Goal: Information Seeking & Learning: Stay updated

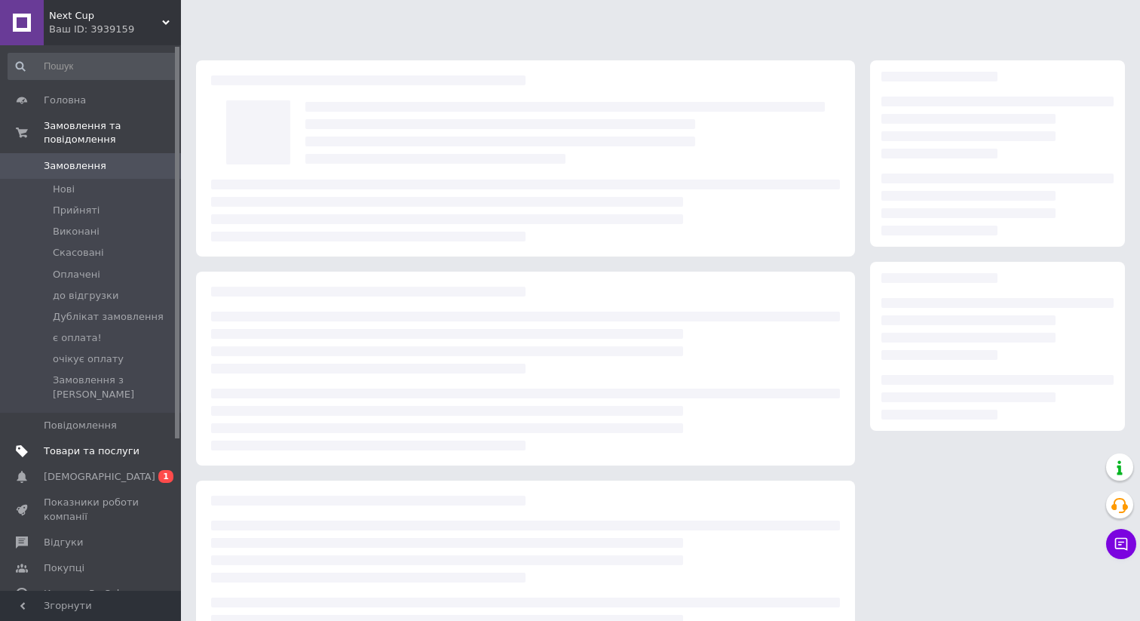
scroll to position [69, 0]
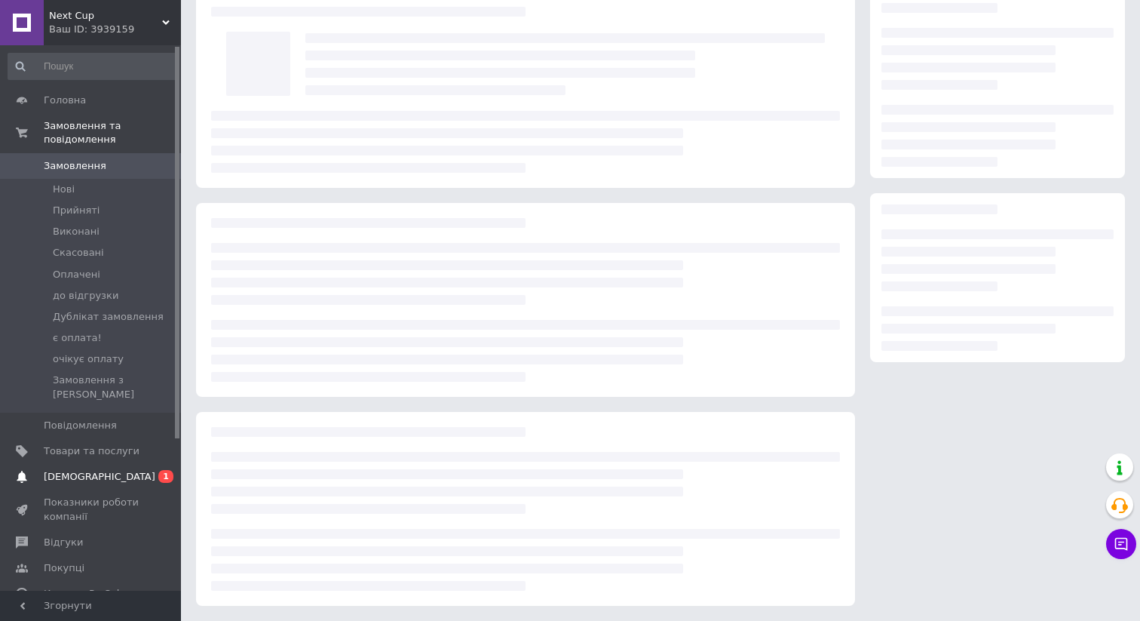
click at [83, 470] on span "[DEMOGRAPHIC_DATA]" at bounding box center [100, 477] width 112 height 14
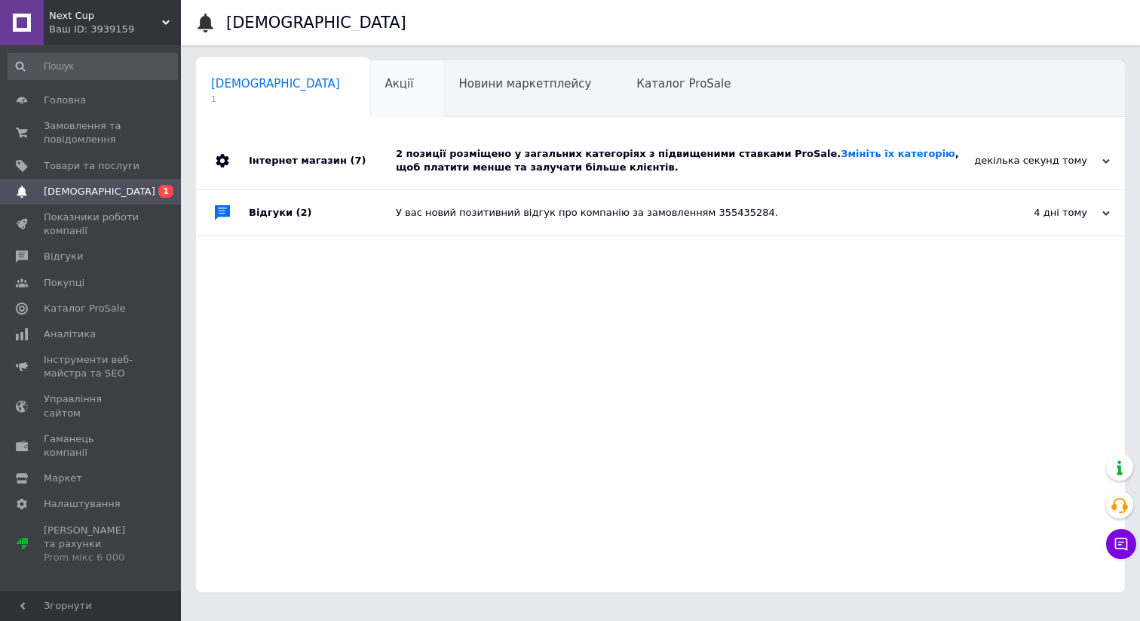
scroll to position [5, 0]
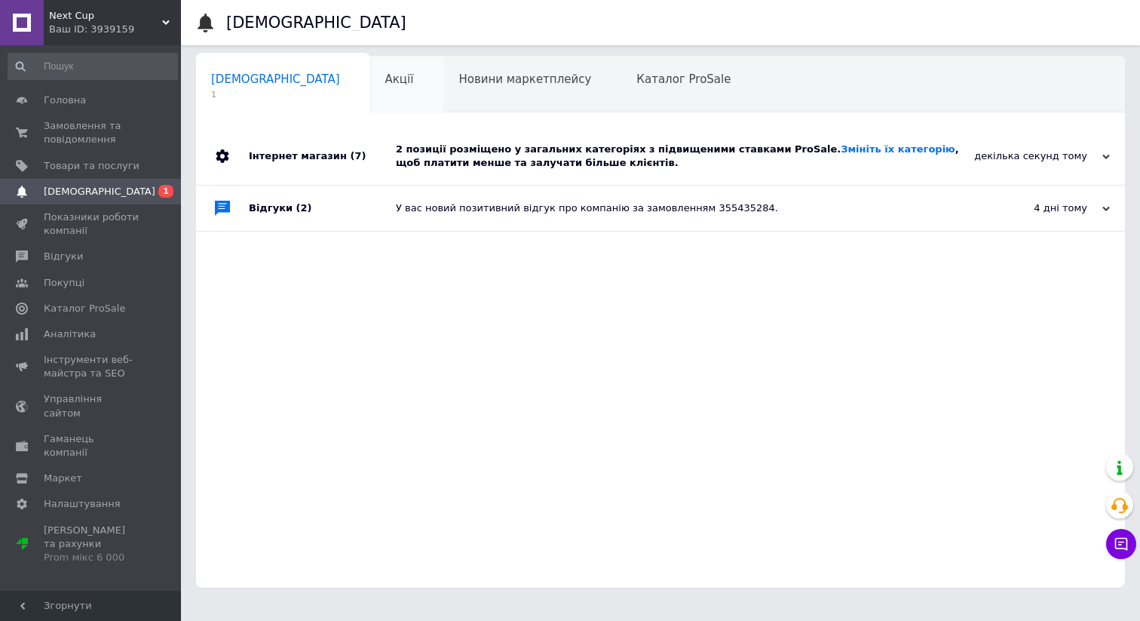
click at [370, 97] on div "Акції 0" at bounding box center [407, 85] width 74 height 57
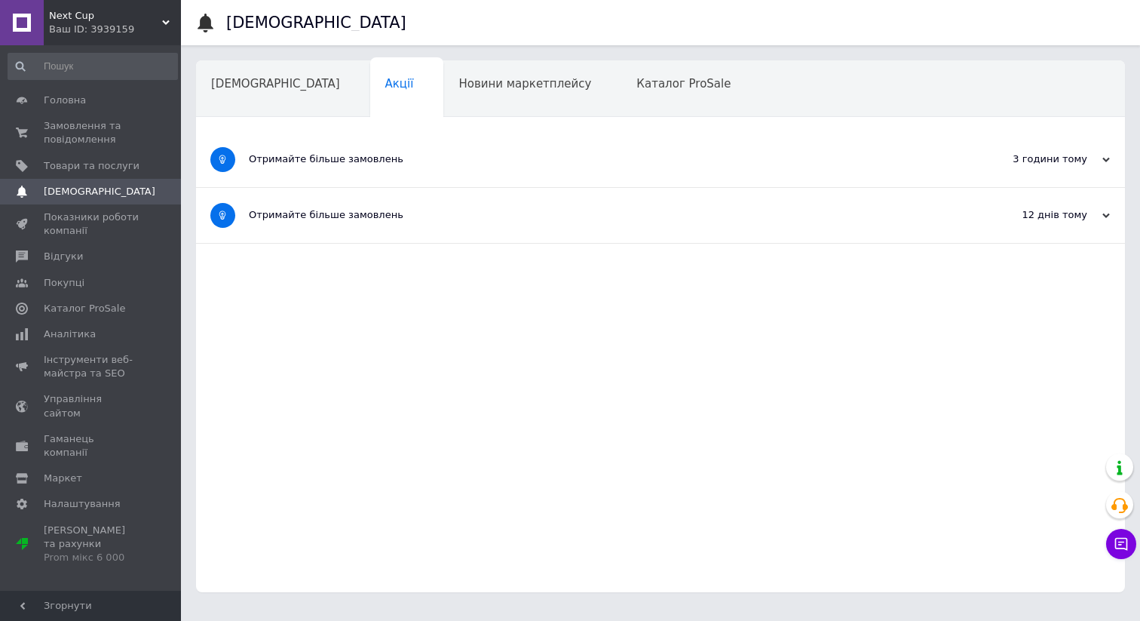
click at [1039, 162] on div "3 години тому" at bounding box center [1034, 159] width 151 height 14
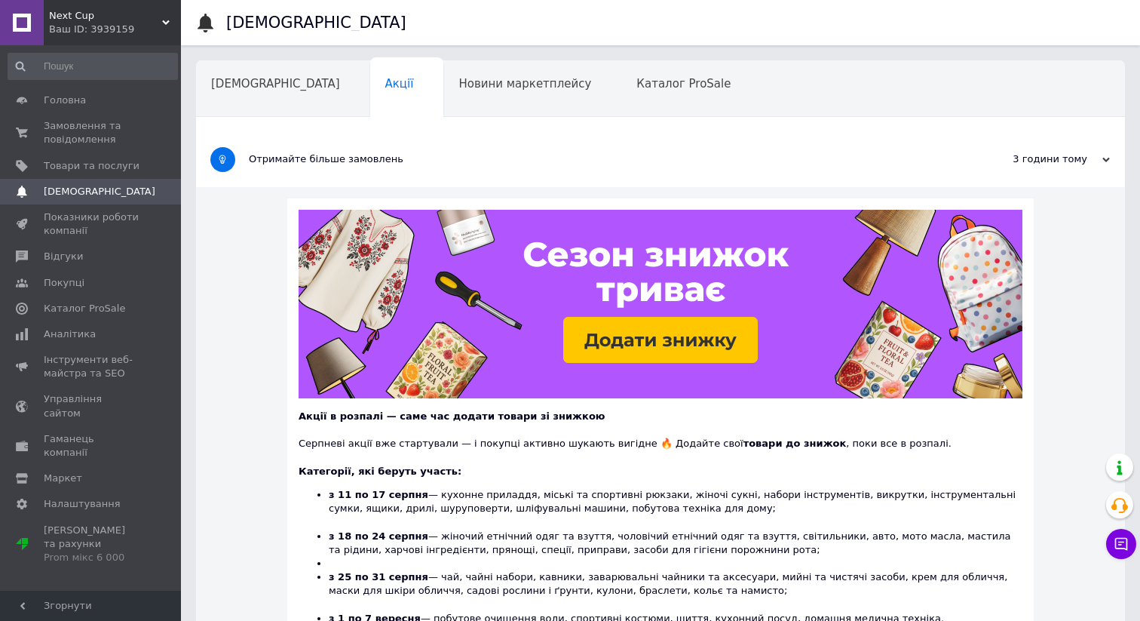
click at [418, 56] on div "Сповіщення Сповіщення Акції Новини маркетплейсу Каталог ProSale Навчання та зах…" at bounding box center [660, 480] width 959 height 961
click at [459, 77] on span "Новини маркетплейсу" at bounding box center [525, 84] width 133 height 14
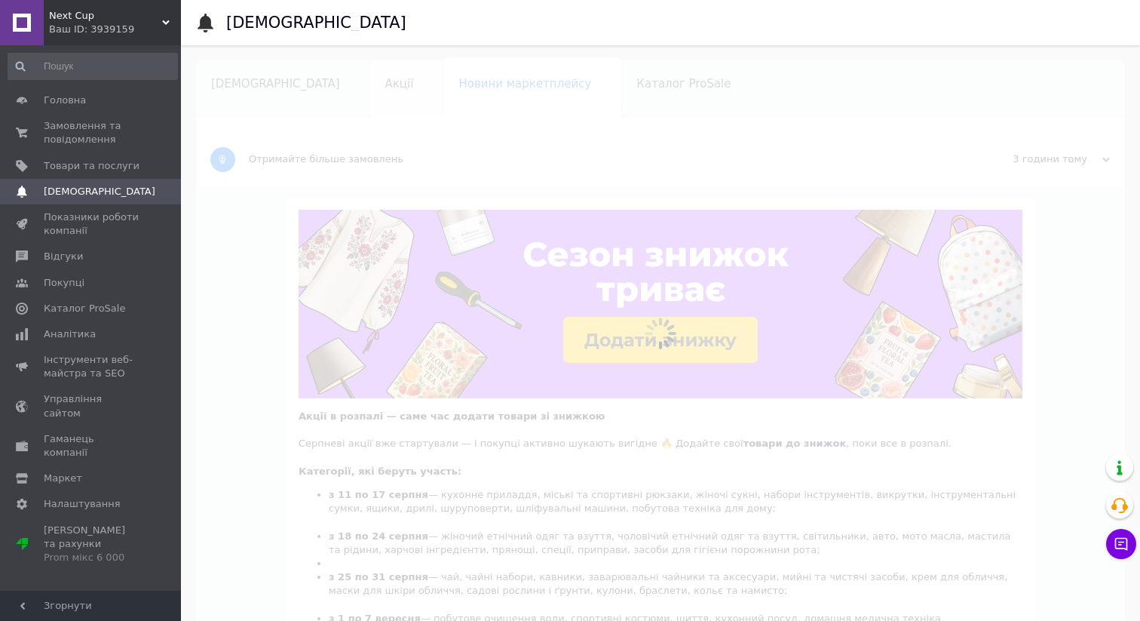
click at [385, 83] on span "Акції" at bounding box center [399, 84] width 29 height 14
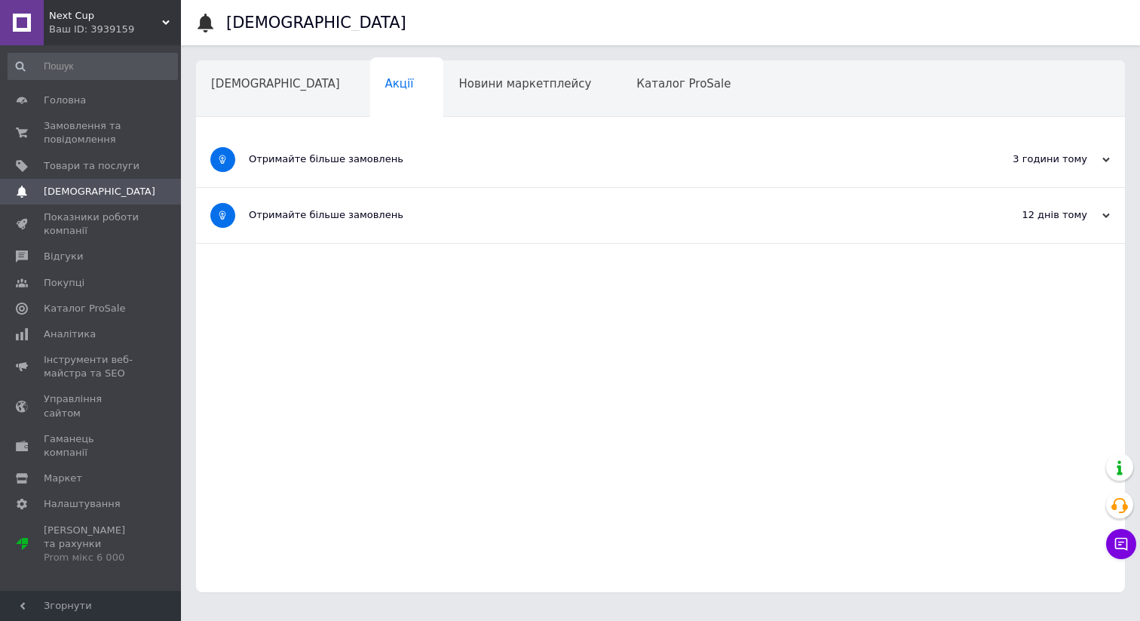
click at [385, 83] on span "Акції" at bounding box center [399, 84] width 29 height 14
click at [1045, 212] on div "12 днів тому" at bounding box center [1034, 215] width 151 height 14
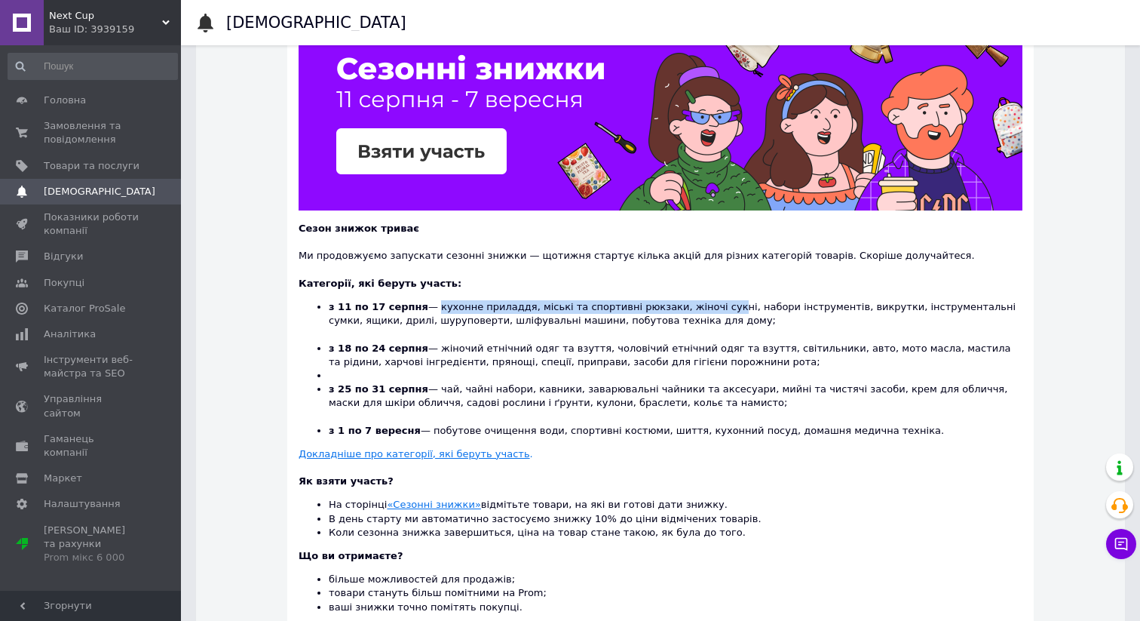
scroll to position [242, 0]
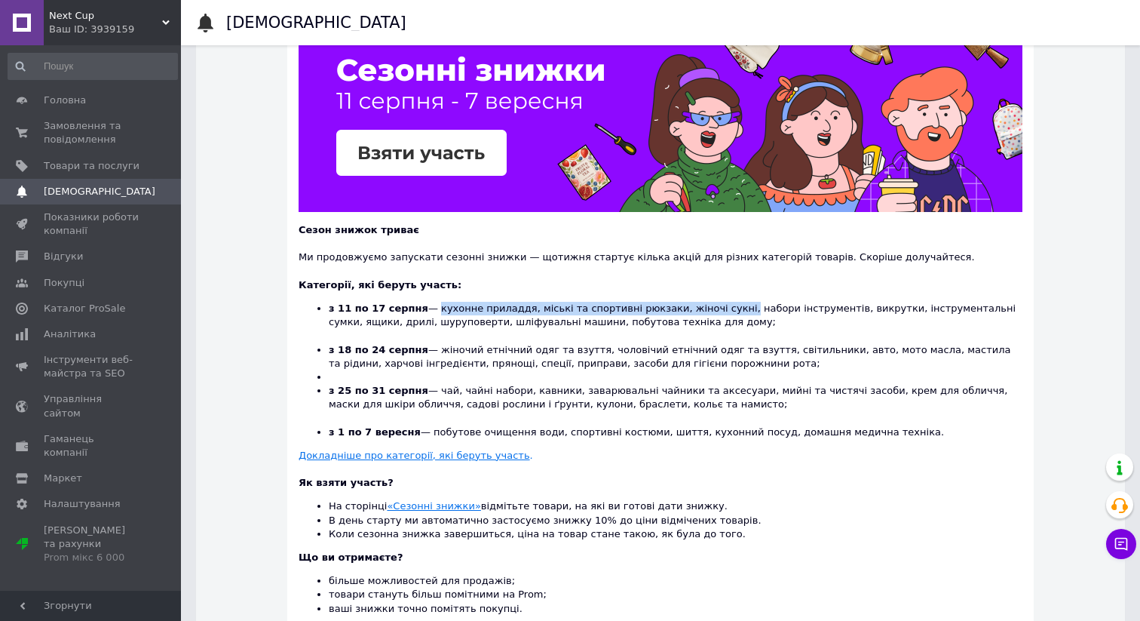
drag, startPoint x: 425, startPoint y: 318, endPoint x: 720, endPoint y: 310, distance: 294.3
click at [717, 310] on li "з 11 по 17 серпня — кухонне приладдя, міські та спортивні рюкзаки, жіночі сукні…" at bounding box center [676, 322] width 694 height 41
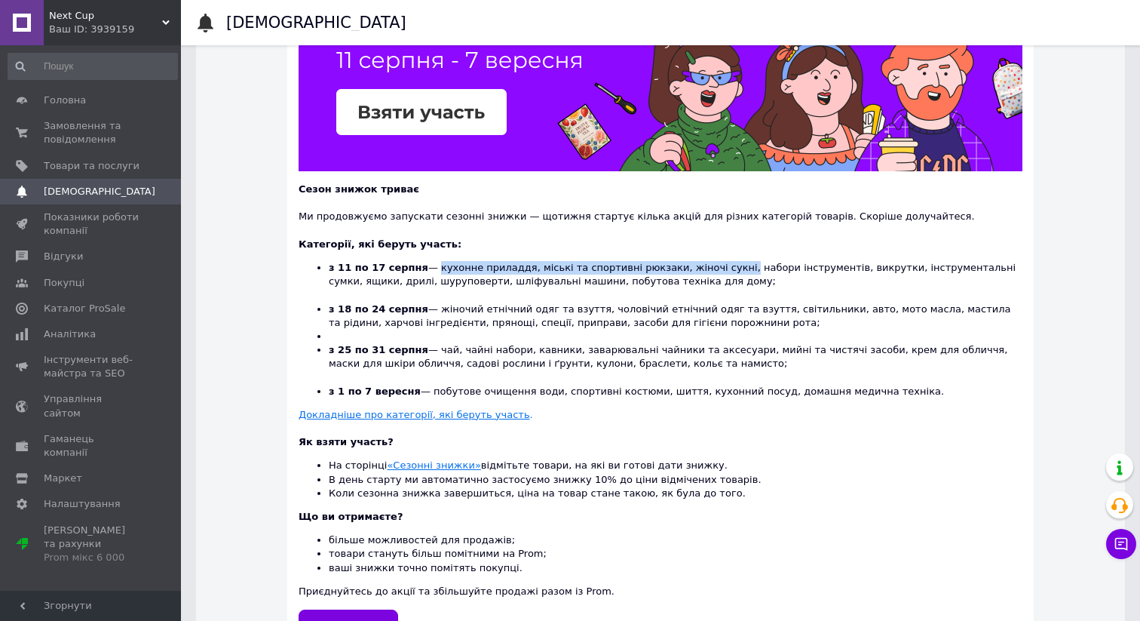
scroll to position [295, 0]
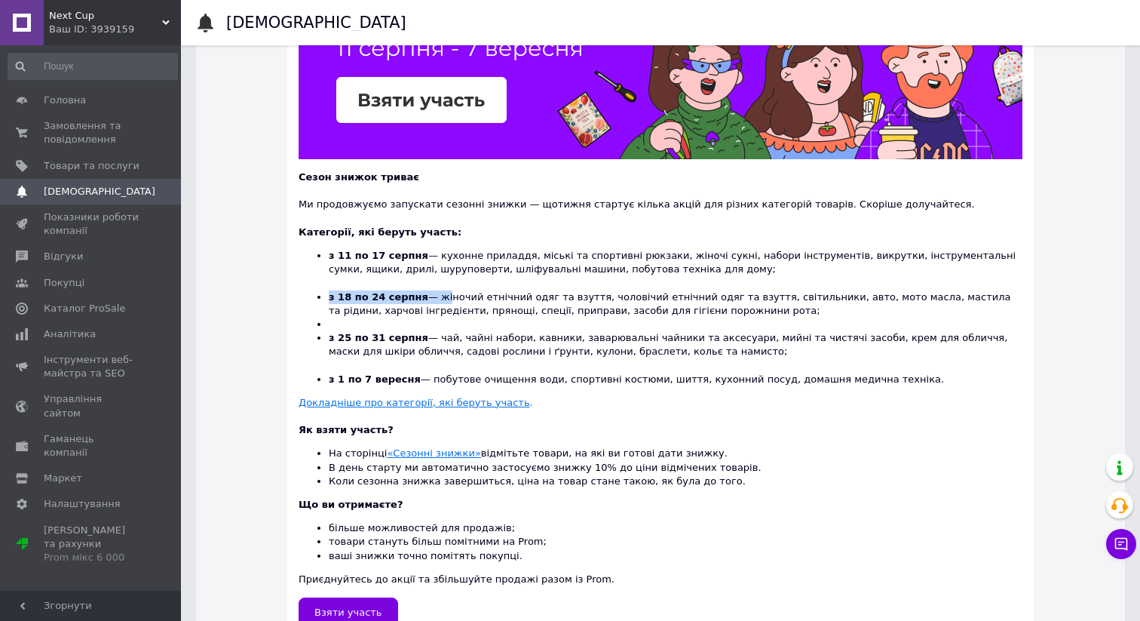
drag, startPoint x: 324, startPoint y: 293, endPoint x: 439, endPoint y: 292, distance: 114.7
click at [440, 291] on ul "з 11 по 17 серпня — кухонне приладдя, міські та спортивні рюкзаки, жіночі сукні…" at bounding box center [661, 317] width 724 height 137
drag, startPoint x: 521, startPoint y: 313, endPoint x: 505, endPoint y: 315, distance: 15.9
click at [521, 313] on li "з 18 по 24 серпня — жіночий етнічний одяг та взуття, чоловічий етнічний одяг та…" at bounding box center [676, 303] width 694 height 27
drag, startPoint x: 432, startPoint y: 341, endPoint x: 784, endPoint y: 358, distance: 351.9
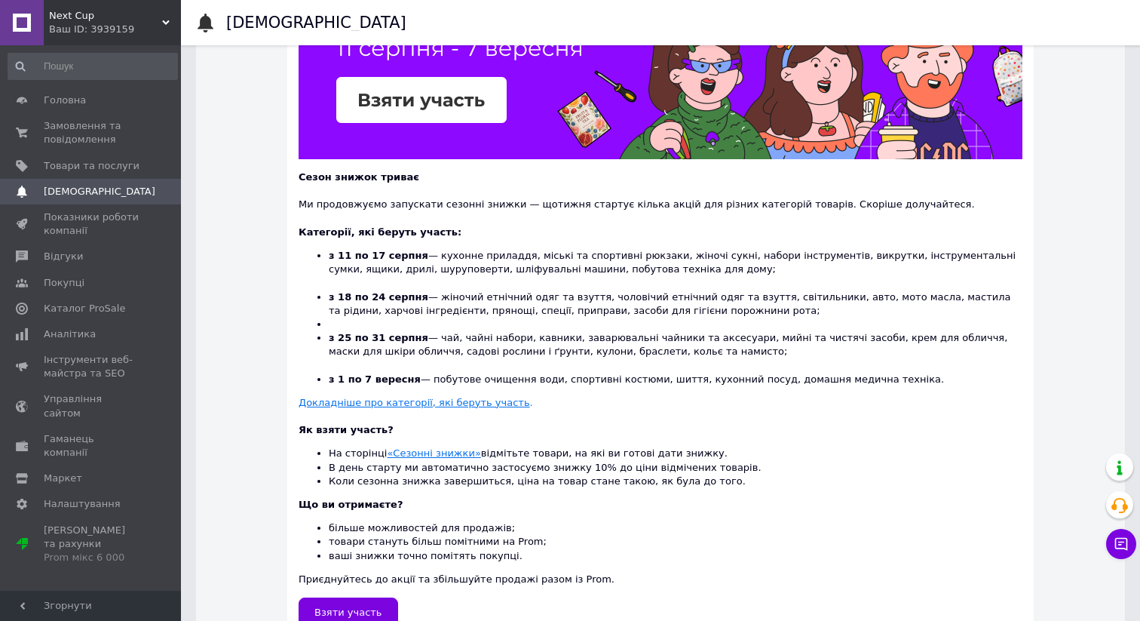
click at [784, 358] on li "з 25 по 31 серпня — чай, чайні набори, кавники, заварювальні чайники та аксесуа…" at bounding box center [676, 351] width 694 height 41
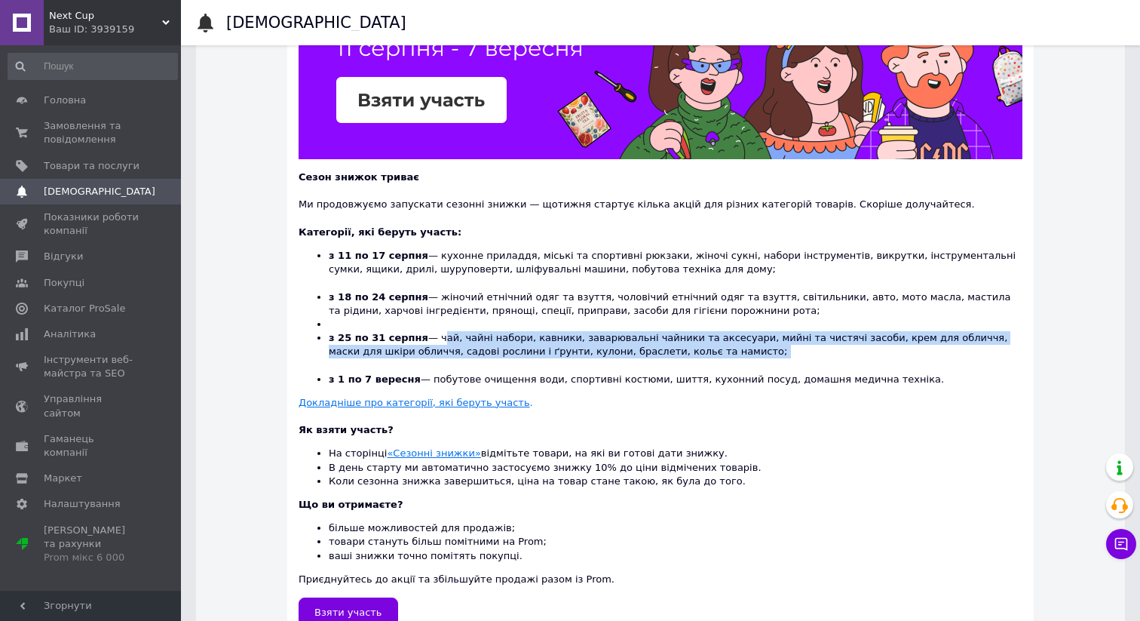
click at [414, 351] on li "з 25 по 31 серпня — чай, чайні набори, кавники, заварювальні чайники та аксесуа…" at bounding box center [676, 351] width 694 height 41
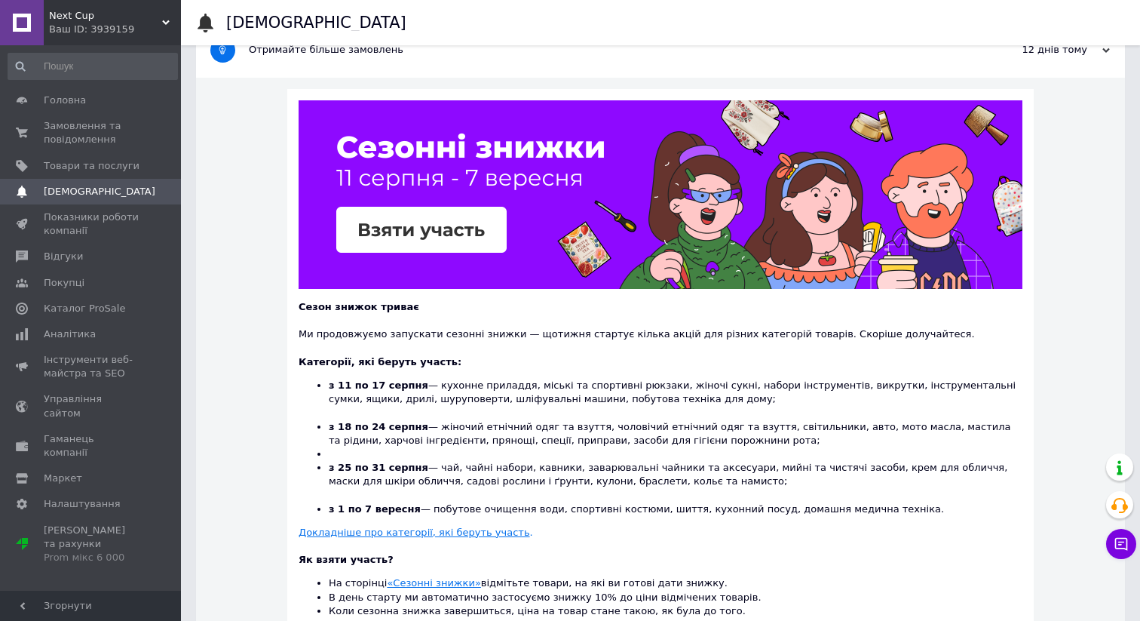
scroll to position [0, 0]
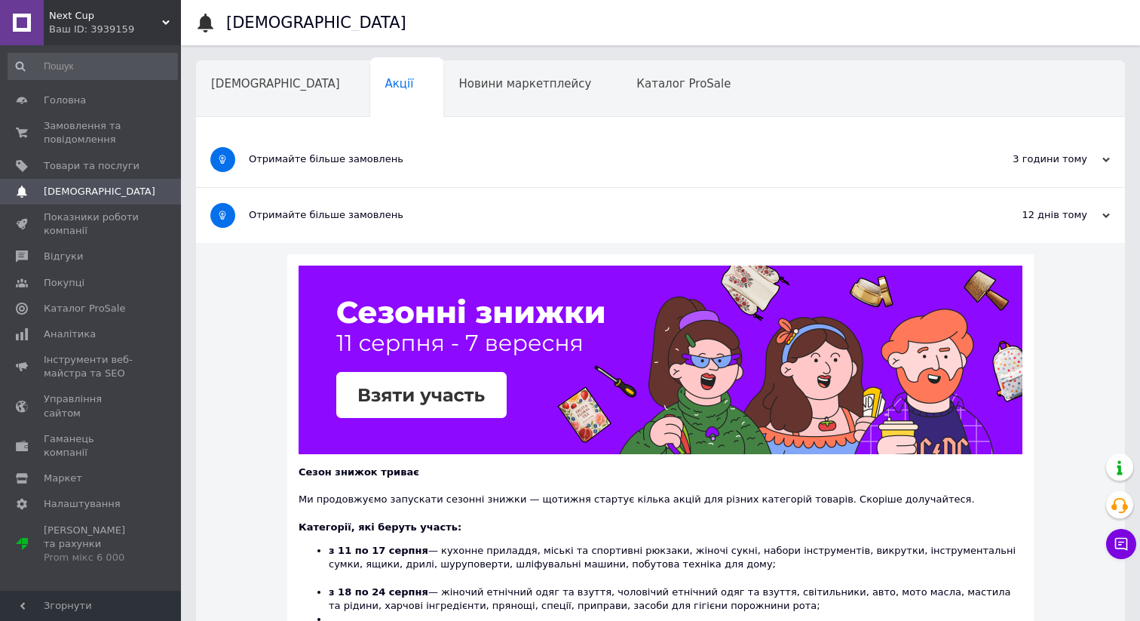
click at [1059, 157] on div "3 години тому" at bounding box center [1034, 159] width 151 height 14
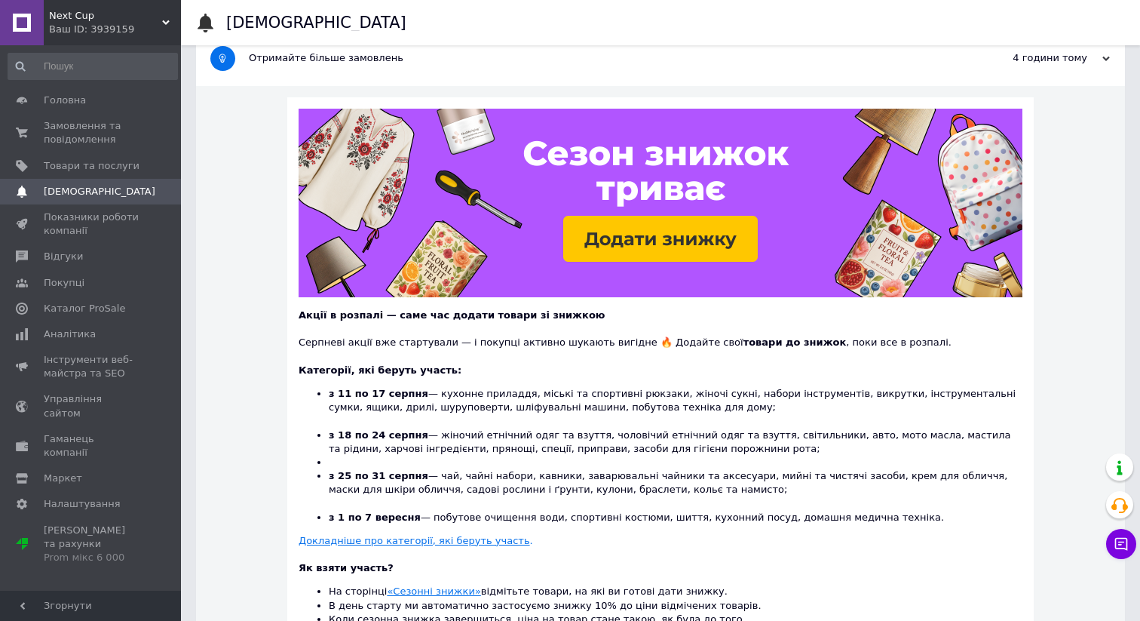
scroll to position [110, 0]
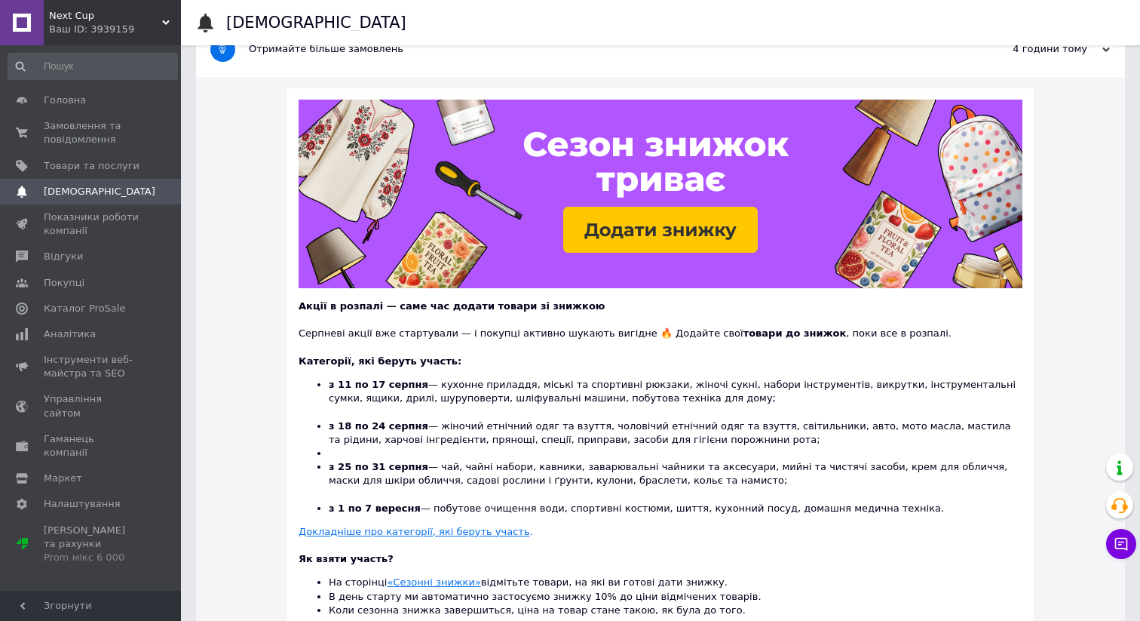
click at [692, 218] on img at bounding box center [661, 194] width 724 height 189
